Goal: Task Accomplishment & Management: Use online tool/utility

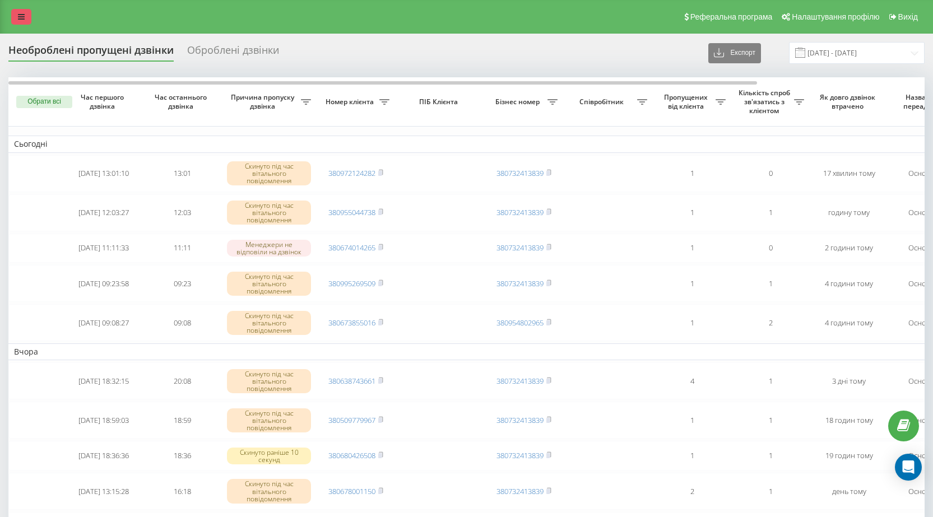
click at [21, 15] on icon at bounding box center [21, 17] width 7 height 8
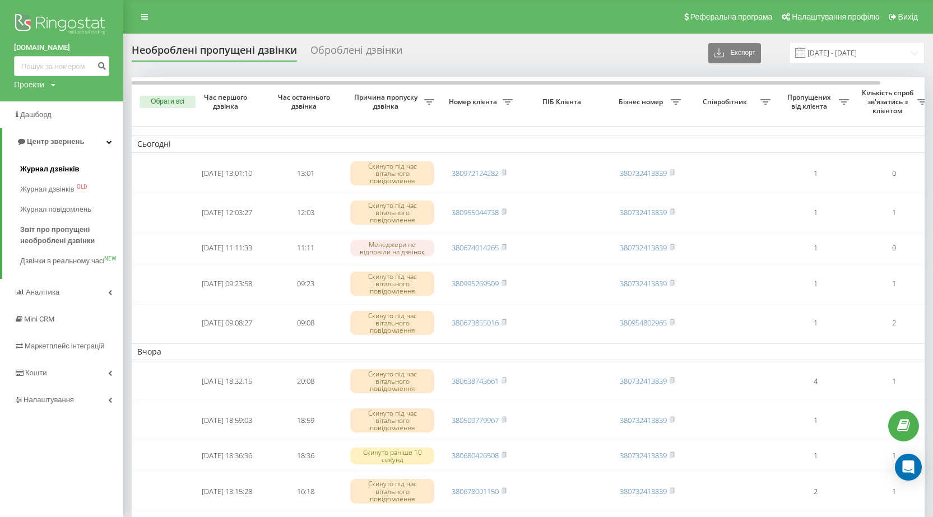
click at [59, 172] on span "Журнал дзвінків" at bounding box center [49, 169] width 59 height 11
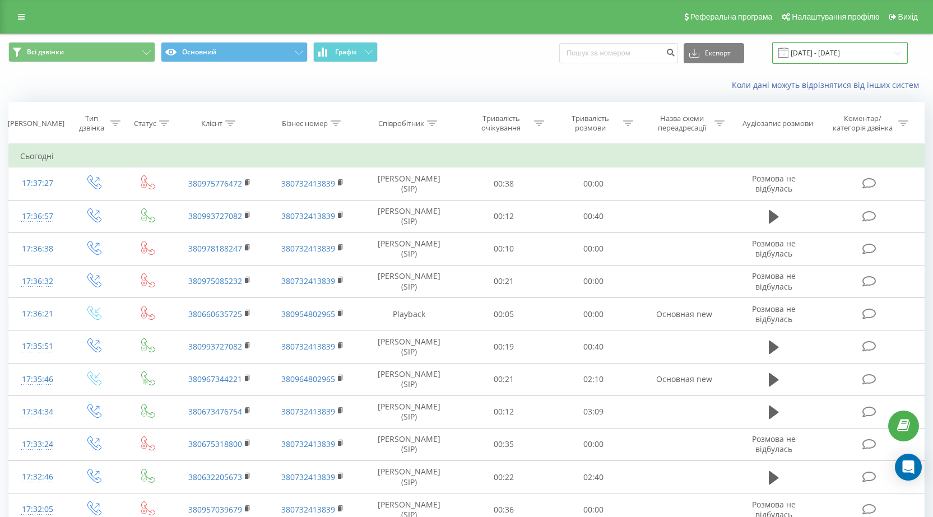
click at [899, 53] on input "[DATE] - [DATE]" at bounding box center [840, 53] width 136 height 22
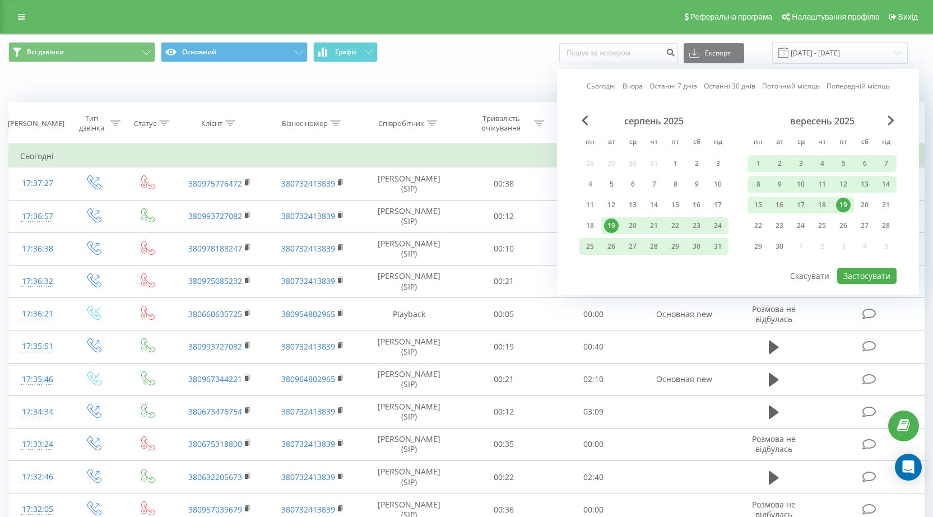
click at [841, 202] on div "19" at bounding box center [843, 205] width 15 height 15
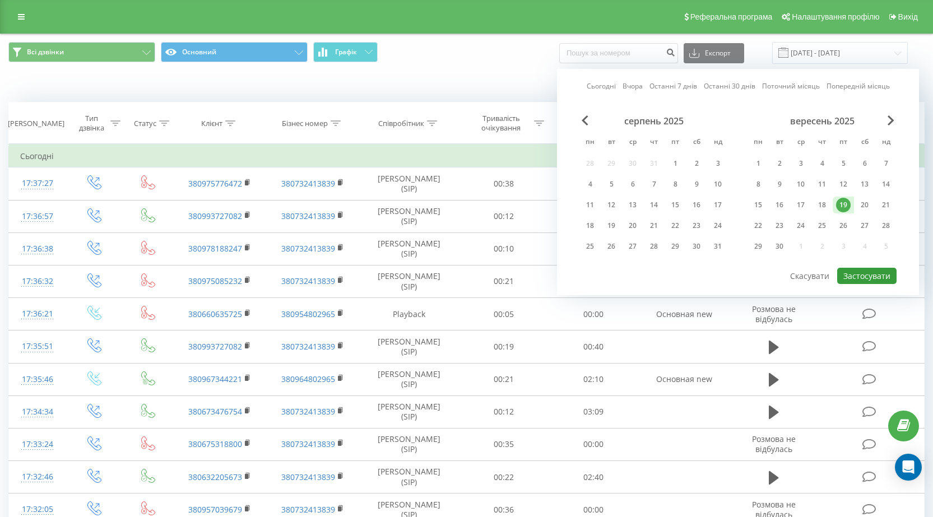
click at [867, 279] on button "Застосувати" at bounding box center [866, 276] width 59 height 16
type input "[DATE] - [DATE]"
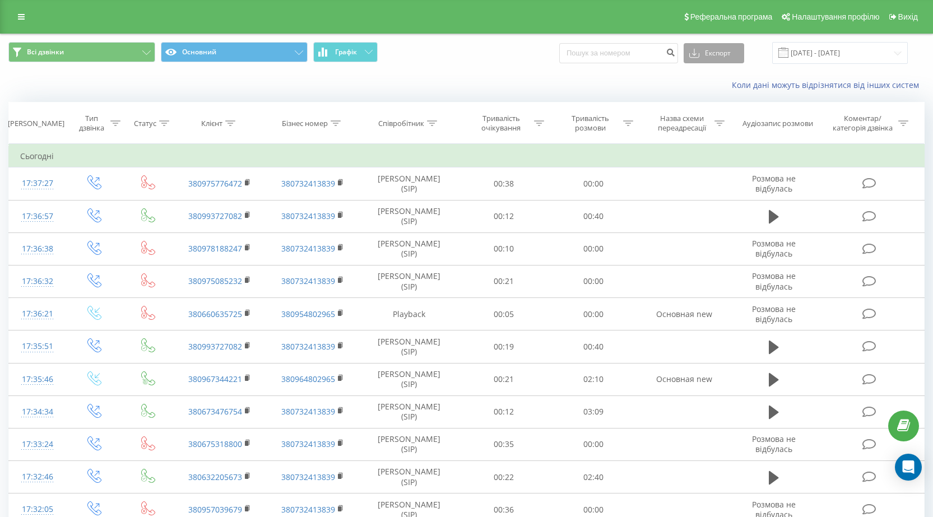
click at [729, 55] on button "Експорт" at bounding box center [714, 53] width 61 height 20
click at [710, 115] on span ".xlsx" at bounding box center [701, 114] width 16 height 11
click at [35, 88] on div "Коли дані можуть відрізнятися вiд інших систем" at bounding box center [467, 85] width 932 height 27
